Goal: Task Accomplishment & Management: Use online tool/utility

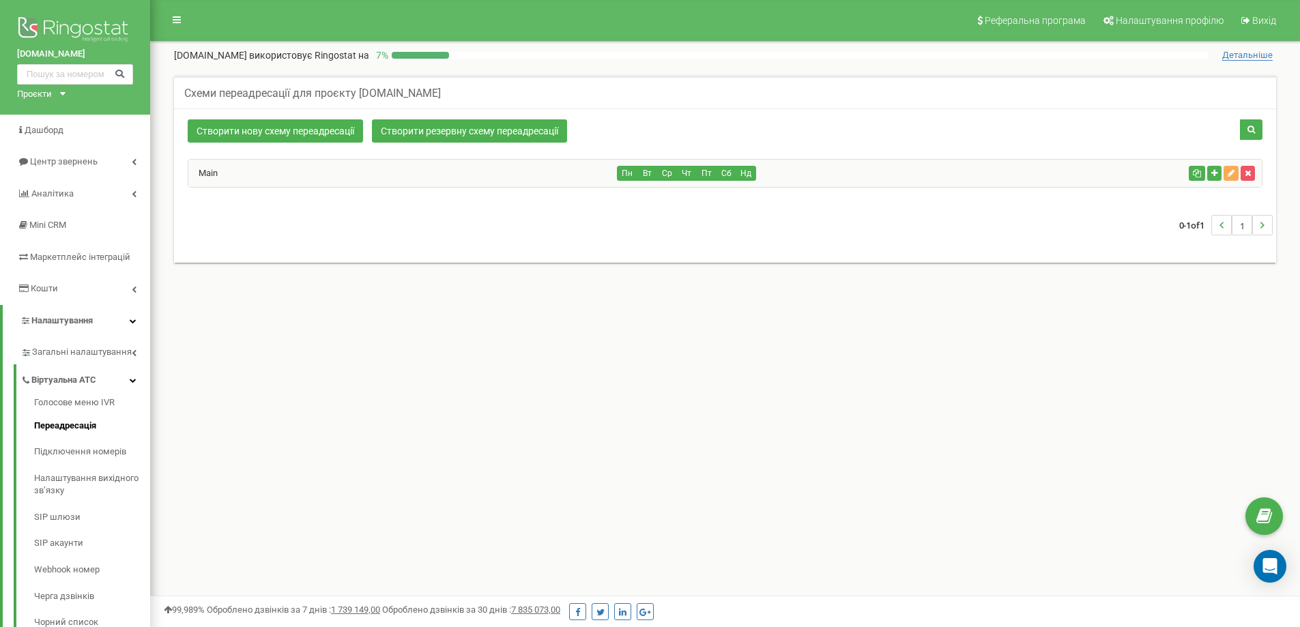
drag, startPoint x: 208, startPoint y: 171, endPoint x: 225, endPoint y: 170, distance: 17.1
click at [208, 171] on link "Main" at bounding box center [202, 173] width 29 height 10
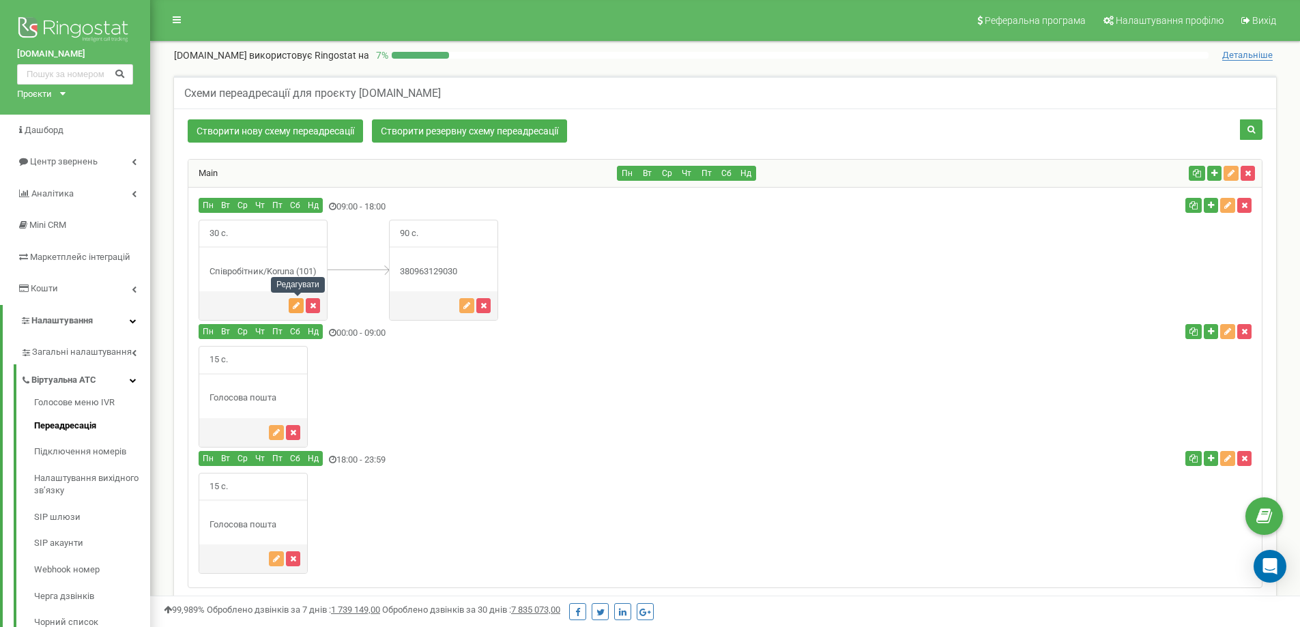
click at [298, 309] on icon "button" at bounding box center [296, 306] width 7 height 8
